Goal: Task Accomplishment & Management: Use online tool/utility

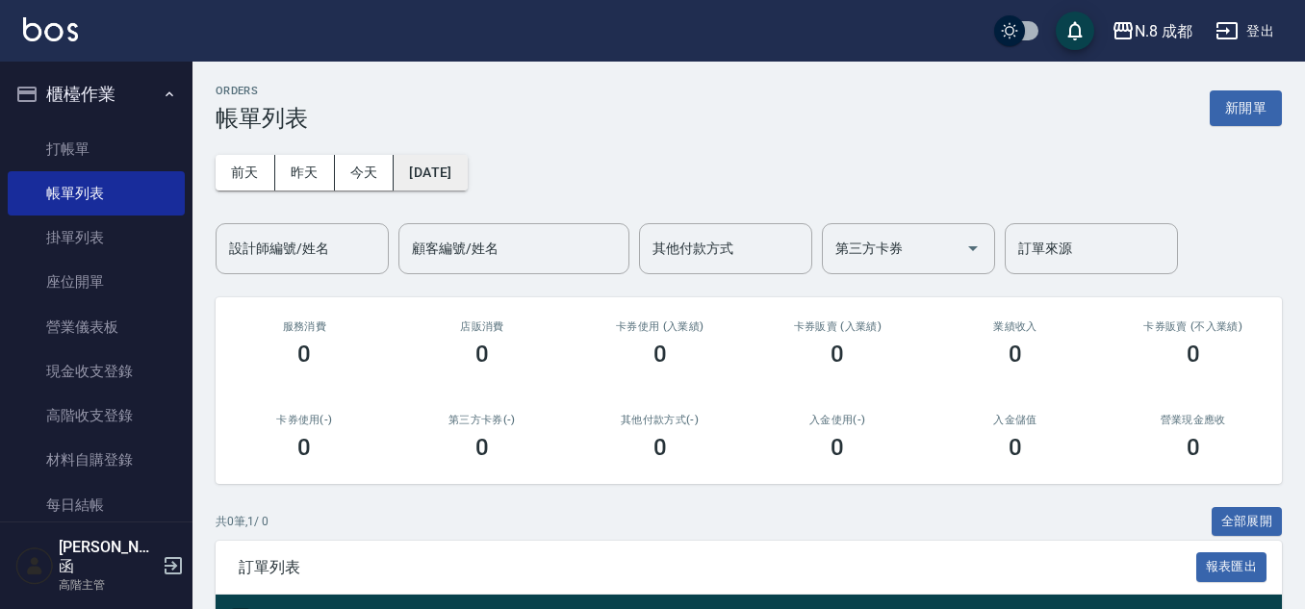
click at [444, 169] on button "[DATE]" at bounding box center [430, 173] width 73 height 36
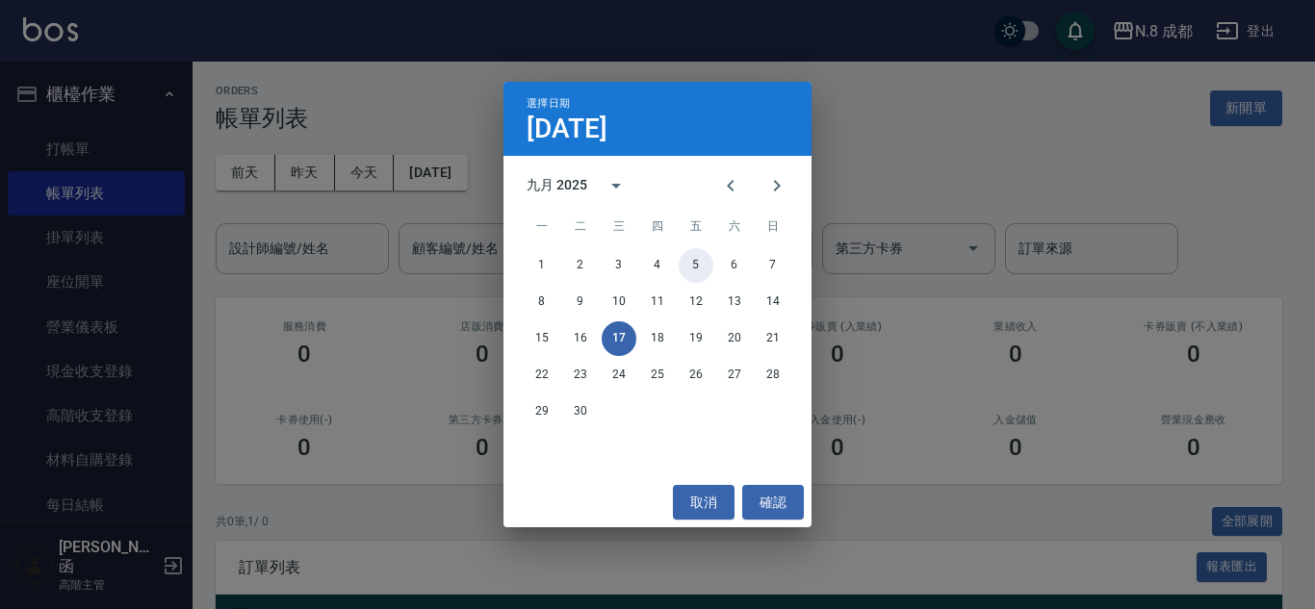
click at [702, 269] on button "5" at bounding box center [696, 265] width 35 height 35
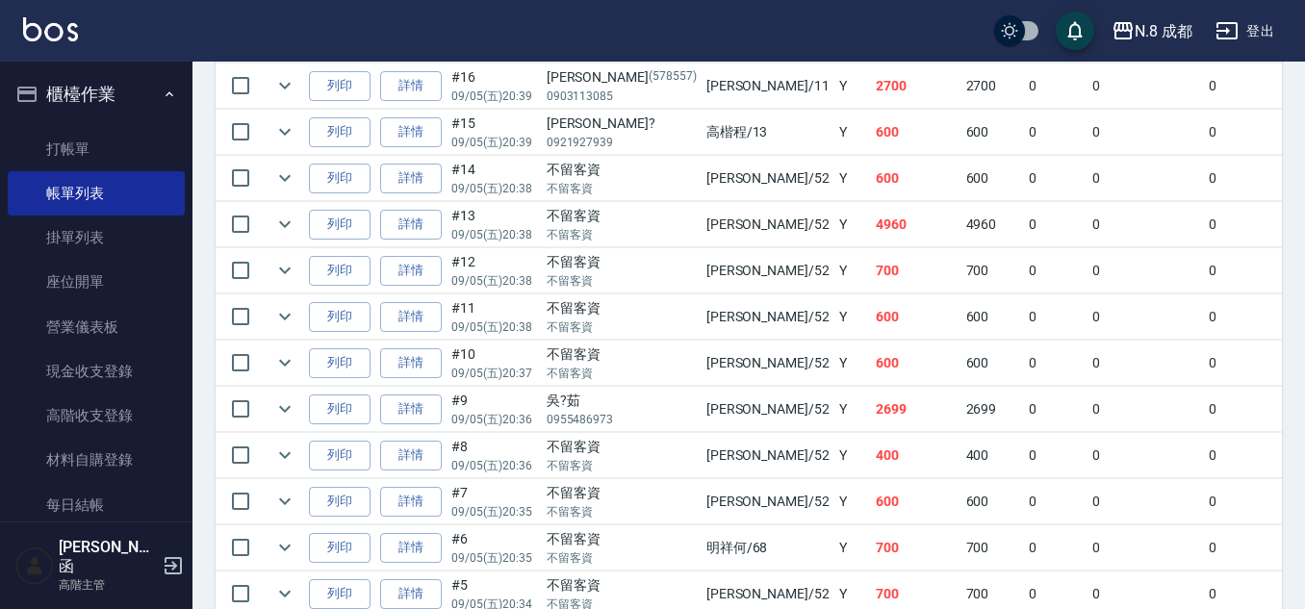
scroll to position [770, 0]
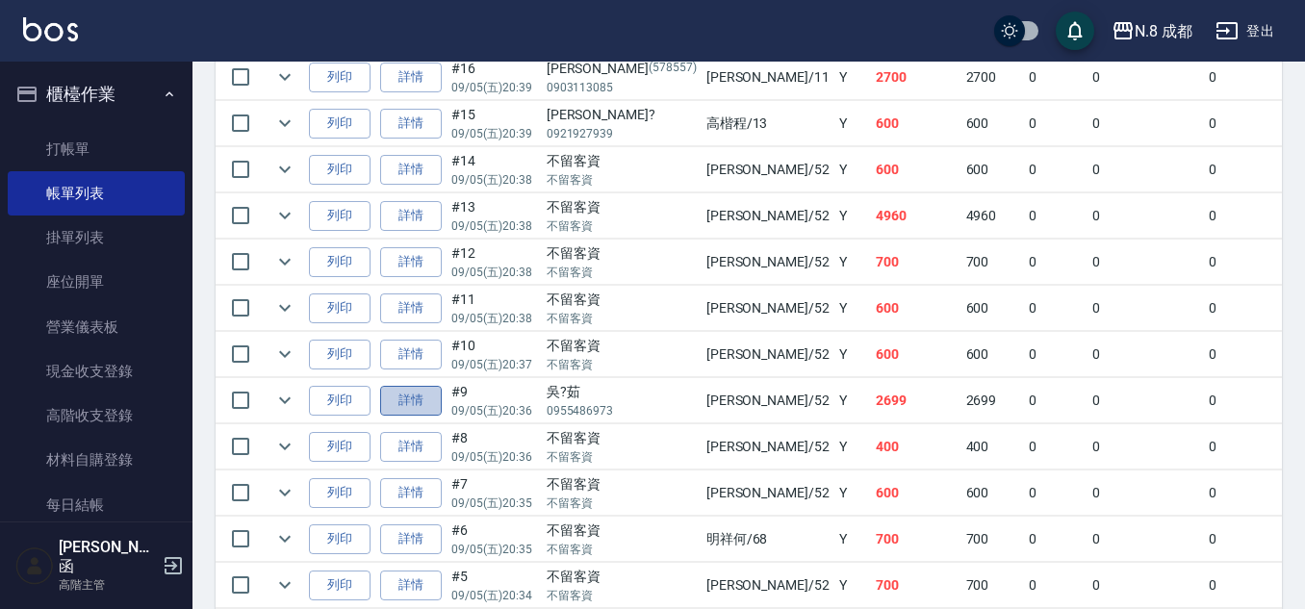
click at [405, 398] on link "詳情" at bounding box center [411, 401] width 62 height 30
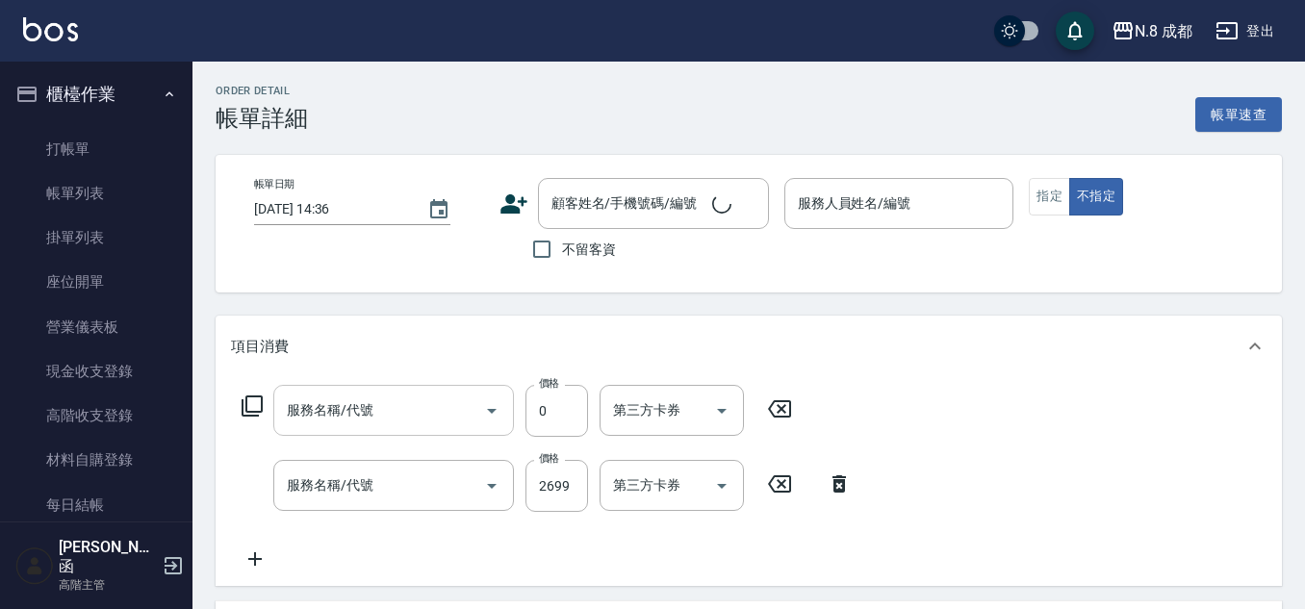
type input "[DATE] 20:36"
type input "[PERSON_NAME]-52"
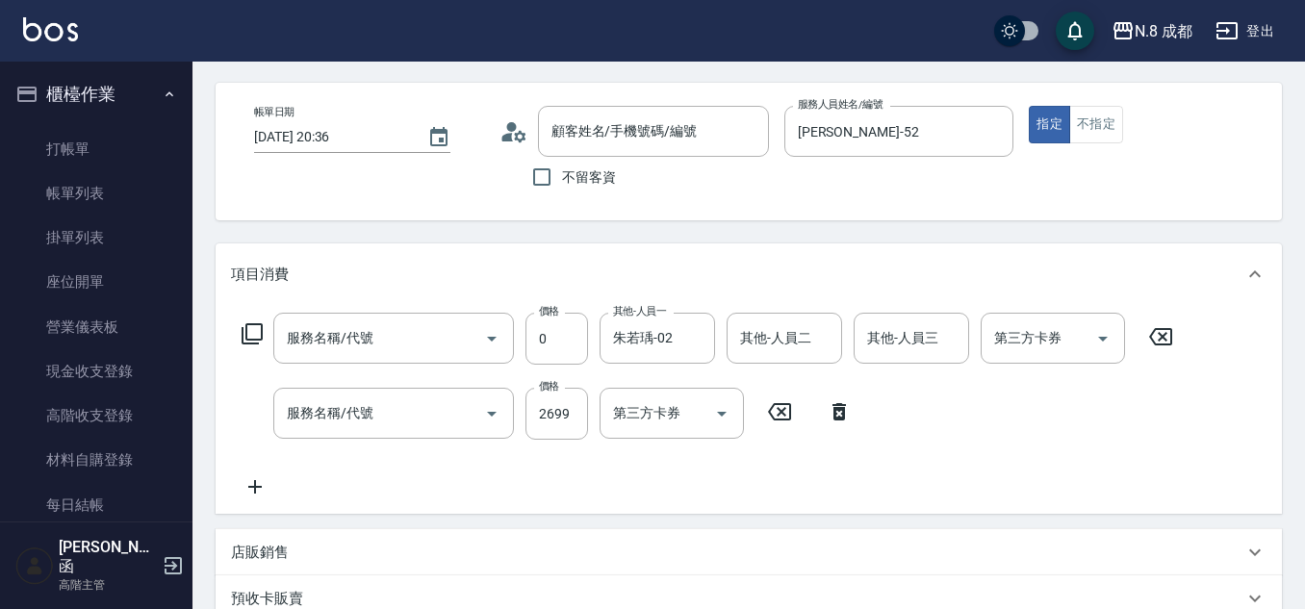
type input "[PERSON_NAME]?茹/0955486973/"
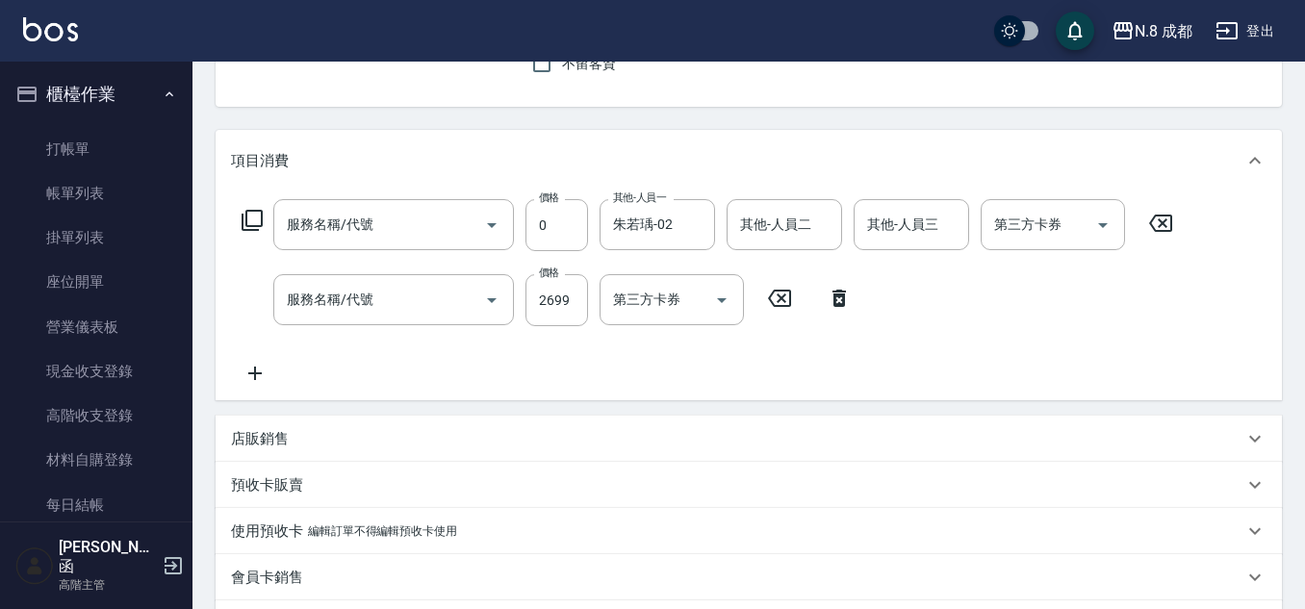
type input "互助5點(5)"
type input "洗+剪(022)"
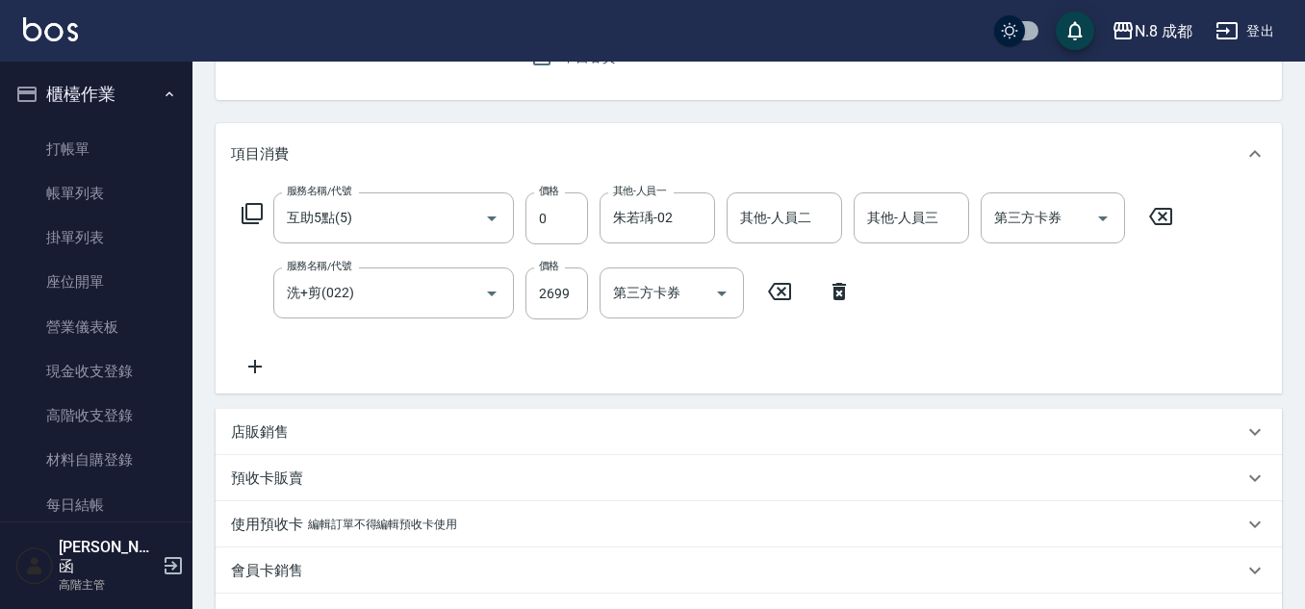
click at [262, 370] on icon at bounding box center [255, 366] width 48 height 23
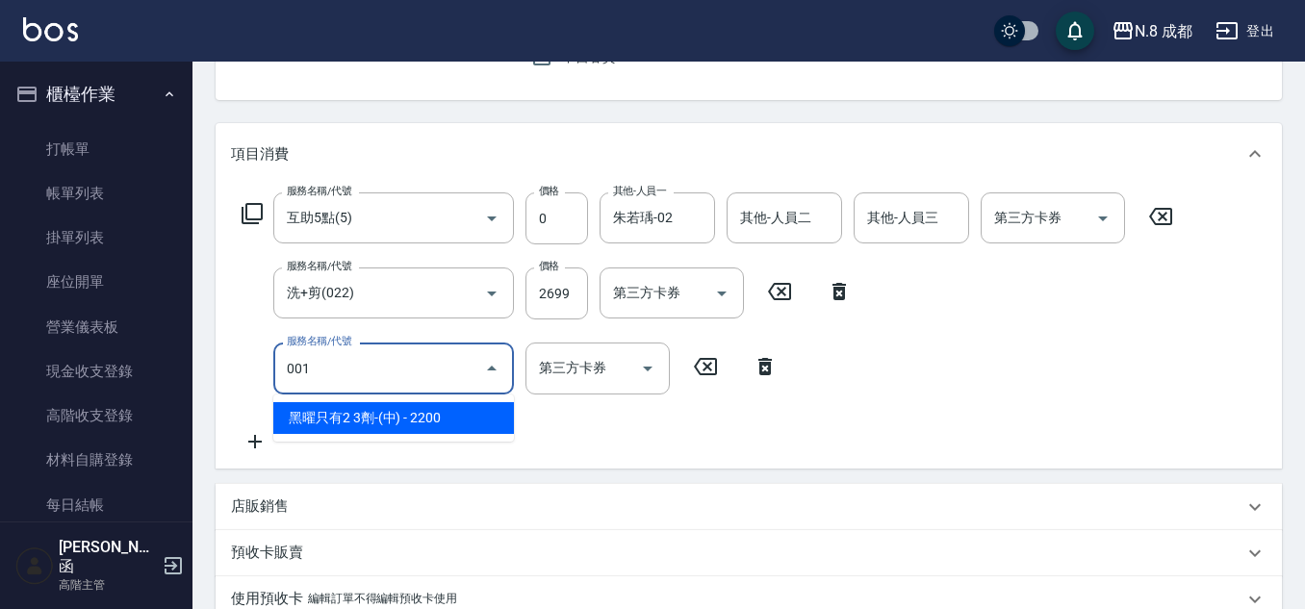
click at [385, 417] on span "黑曜只有2 3劑-(中) - 2200" at bounding box center [393, 418] width 241 height 32
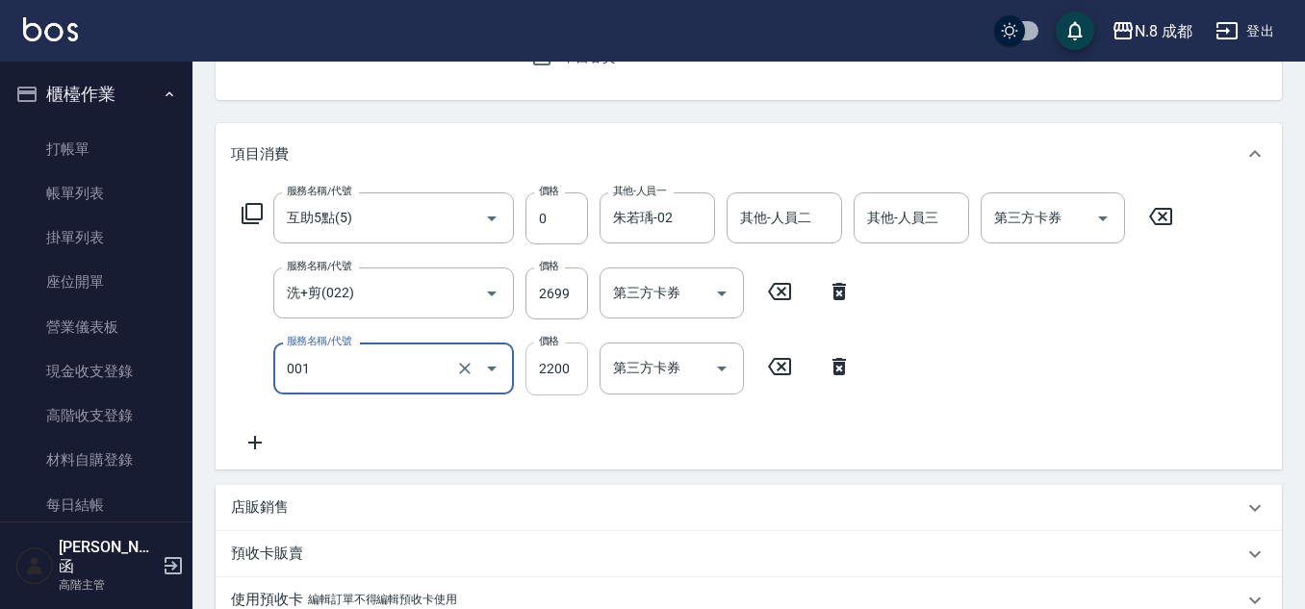
type input "黑曜只有2 3劑-(中)(001)"
click at [560, 373] on input "2200" at bounding box center [557, 369] width 63 height 52
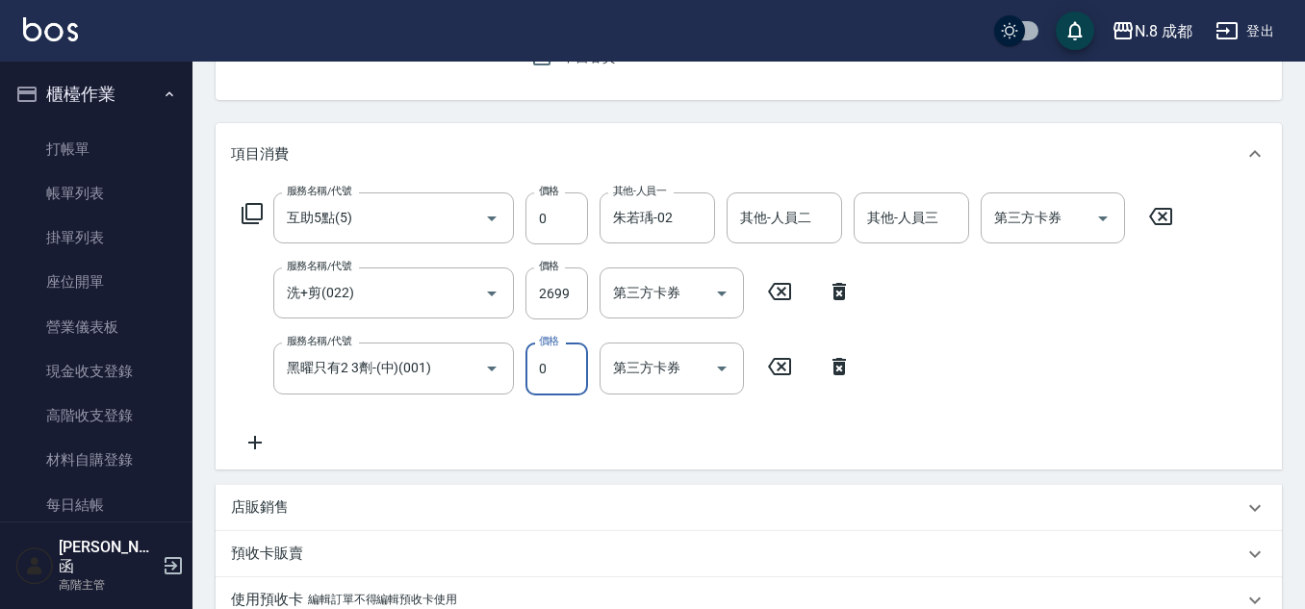
type input "0"
click at [619, 427] on div "服務名稱/代號 互助5點(5) 服務名稱/代號 價格 0 價格 其他-人員一 [PERSON_NAME]-02 其他-人員一 其他-人員二 其他-人員二 其他…" at bounding box center [708, 322] width 954 height 261
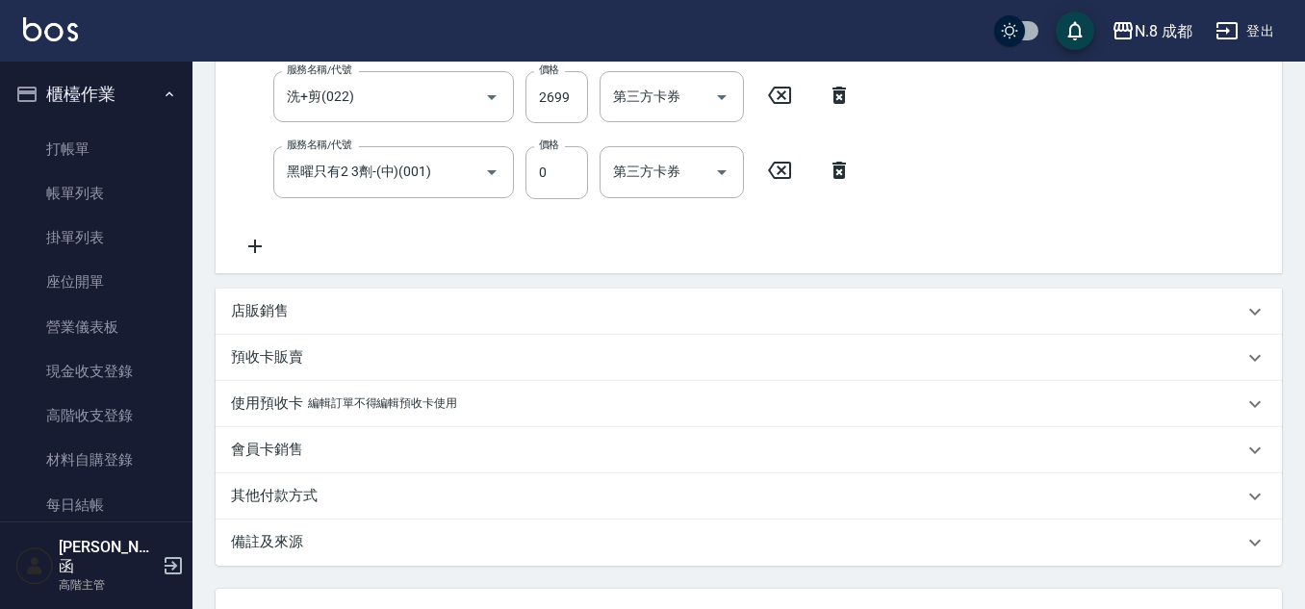
scroll to position [553, 0]
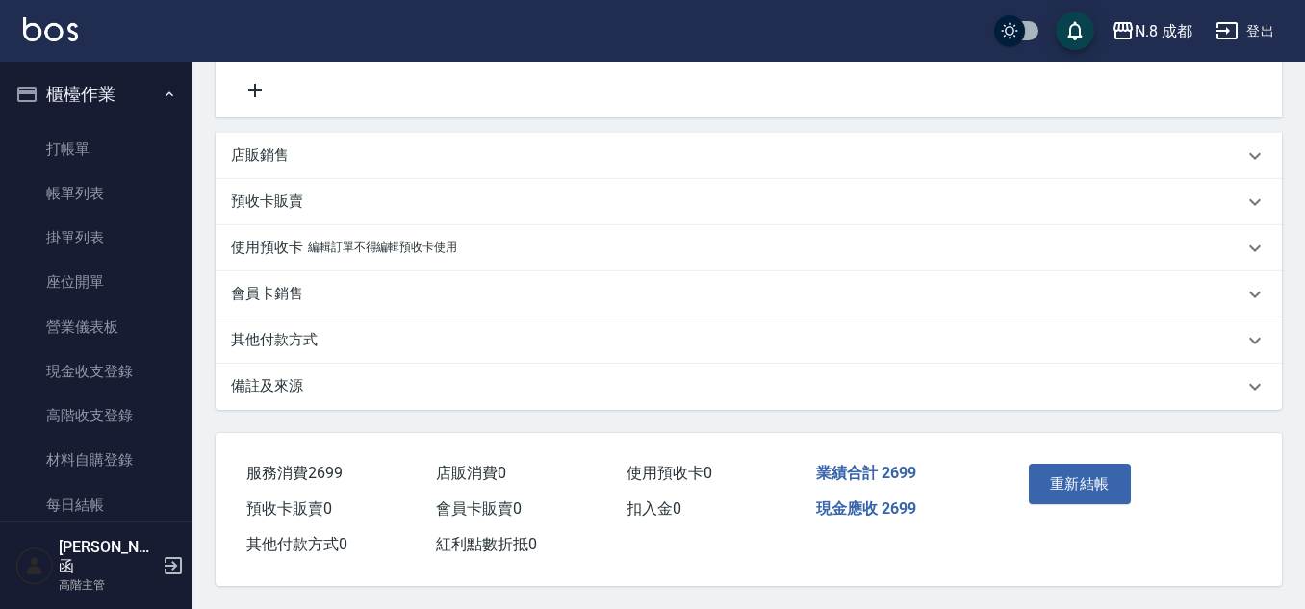
click at [1063, 456] on div "重新結帳" at bounding box center [1075, 498] width 108 height 84
click at [1064, 468] on button "重新結帳" at bounding box center [1080, 484] width 102 height 40
